Goal: Entertainment & Leisure: Consume media (video, audio)

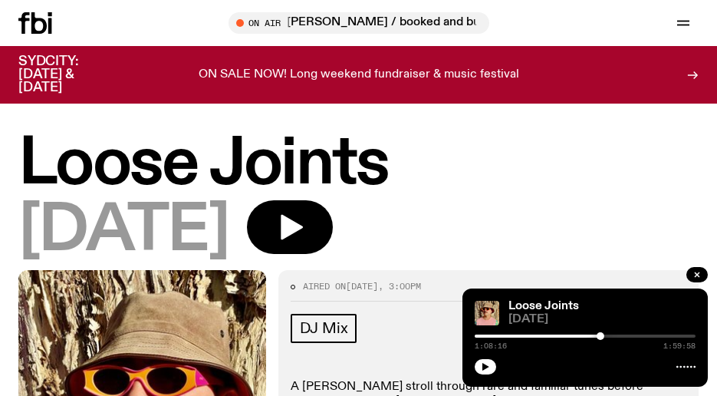
click at [608, 361] on div at bounding box center [585, 365] width 221 height 18
click at [303, 222] on icon "button" at bounding box center [292, 227] width 22 height 25
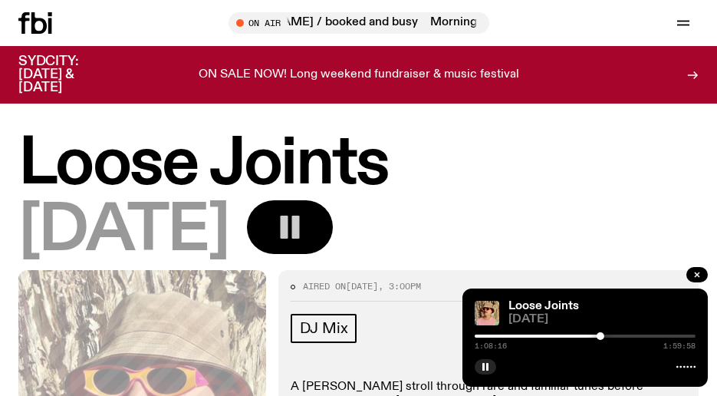
click at [588, 335] on div at bounding box center [490, 335] width 221 height 3
click at [579, 336] on div at bounding box center [497, 335] width 221 height 3
click at [599, 334] on div at bounding box center [599, 336] width 8 height 8
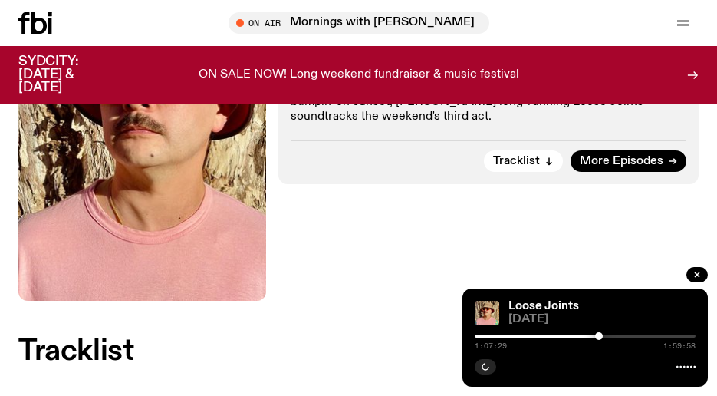
scroll to position [307, 0]
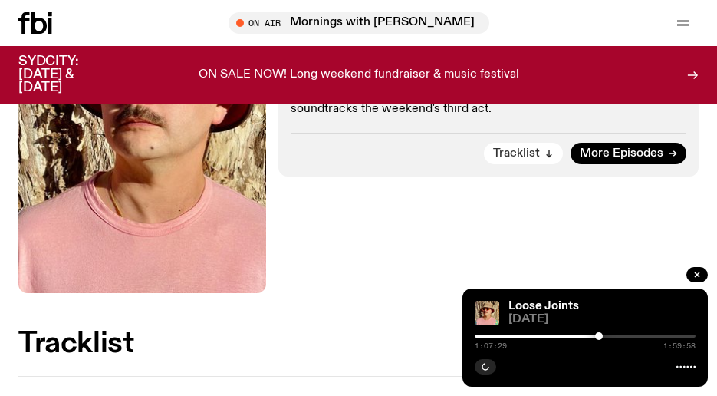
click at [528, 150] on span "Tracklist" at bounding box center [516, 154] width 47 height 12
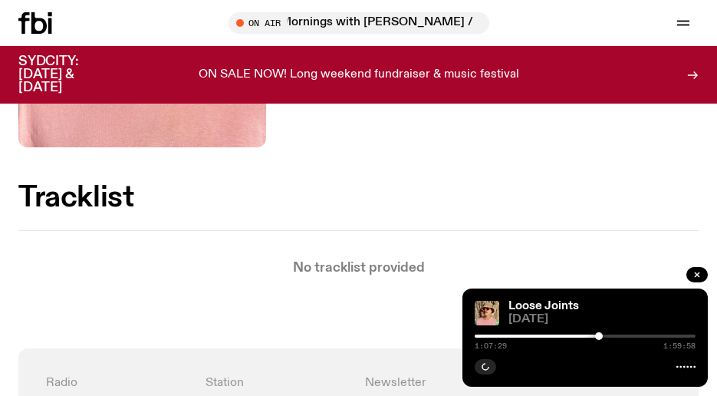
scroll to position [315, 0]
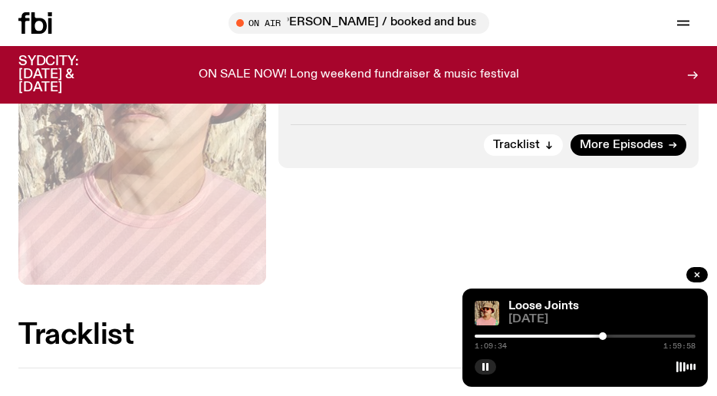
click at [603, 339] on div at bounding box center [603, 336] width 8 height 8
click at [601, 334] on div at bounding box center [602, 336] width 8 height 8
click at [615, 357] on div at bounding box center [585, 365] width 221 height 18
click at [601, 334] on div at bounding box center [602, 336] width 8 height 8
